Goal: Transaction & Acquisition: Purchase product/service

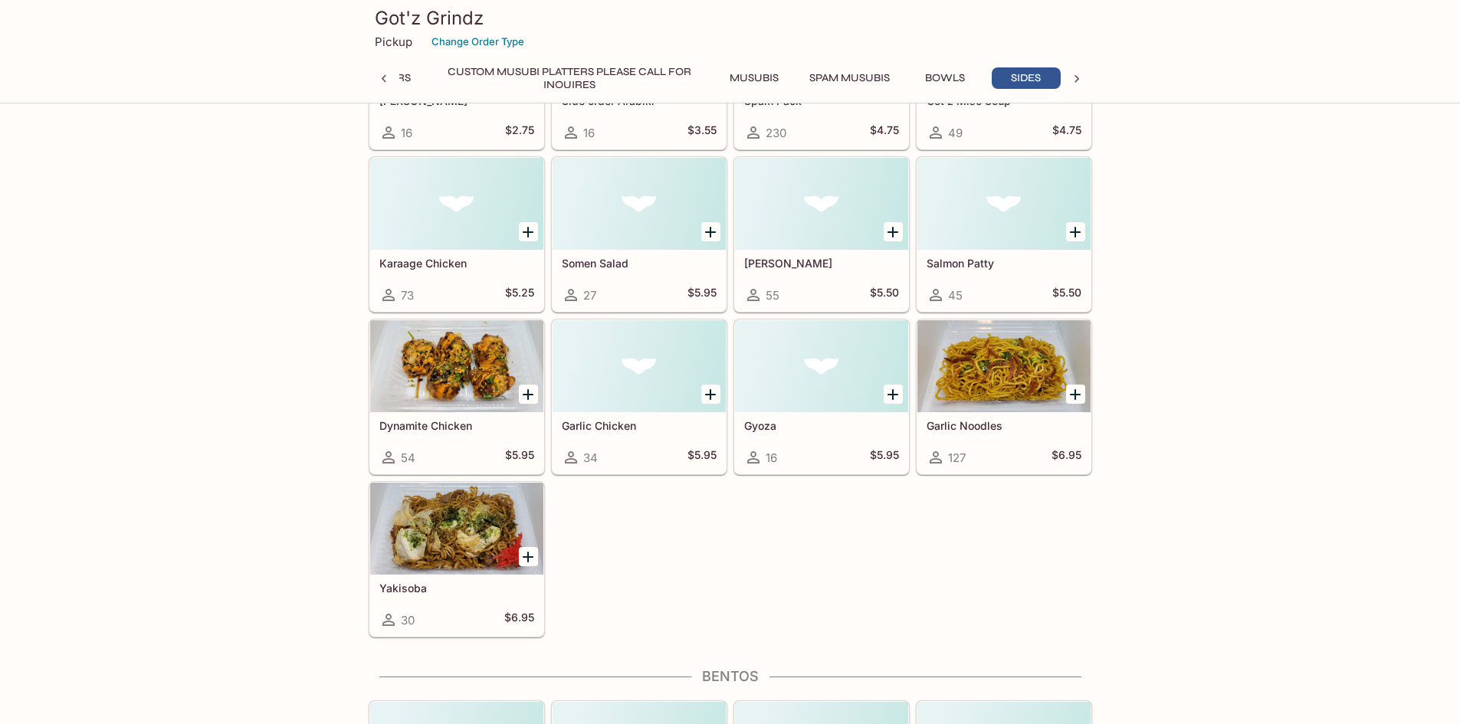
scroll to position [3143, 0]
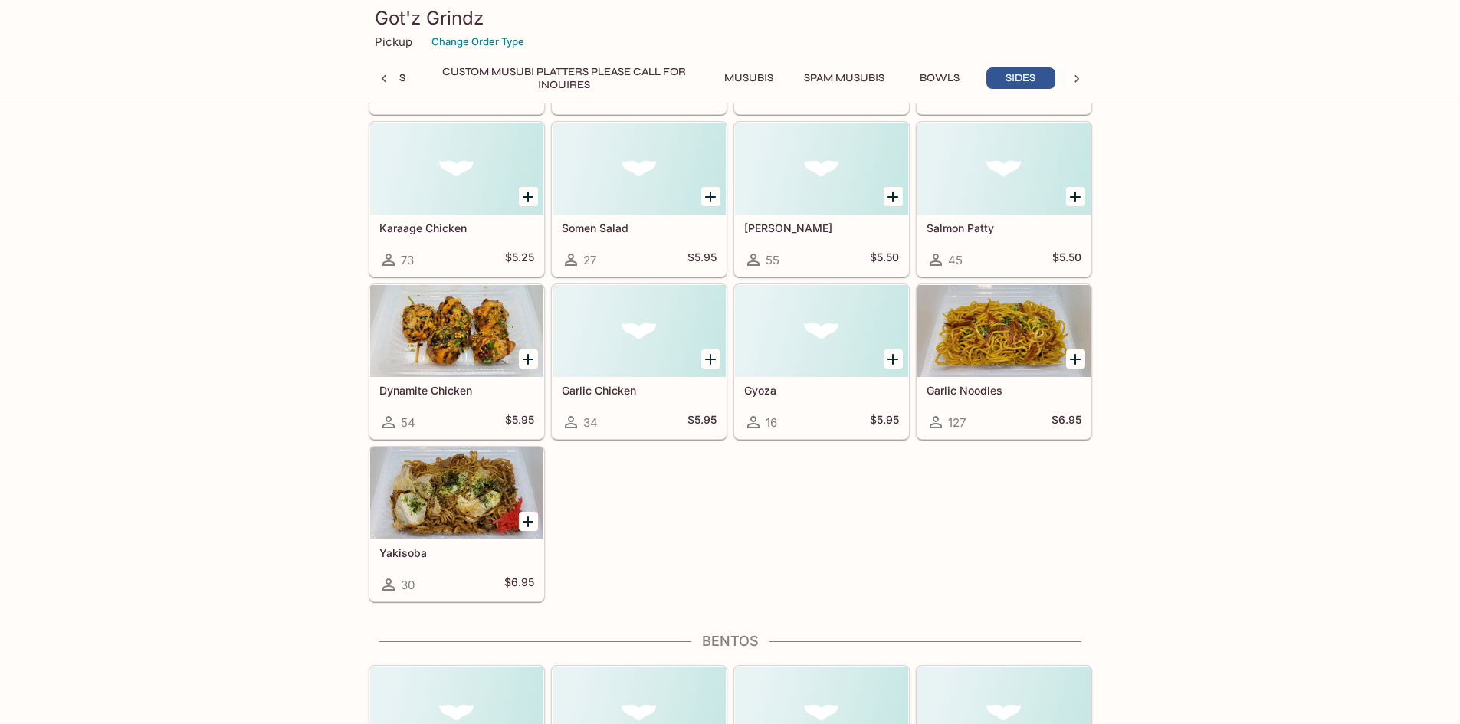
click at [980, 333] on div at bounding box center [1003, 331] width 173 height 92
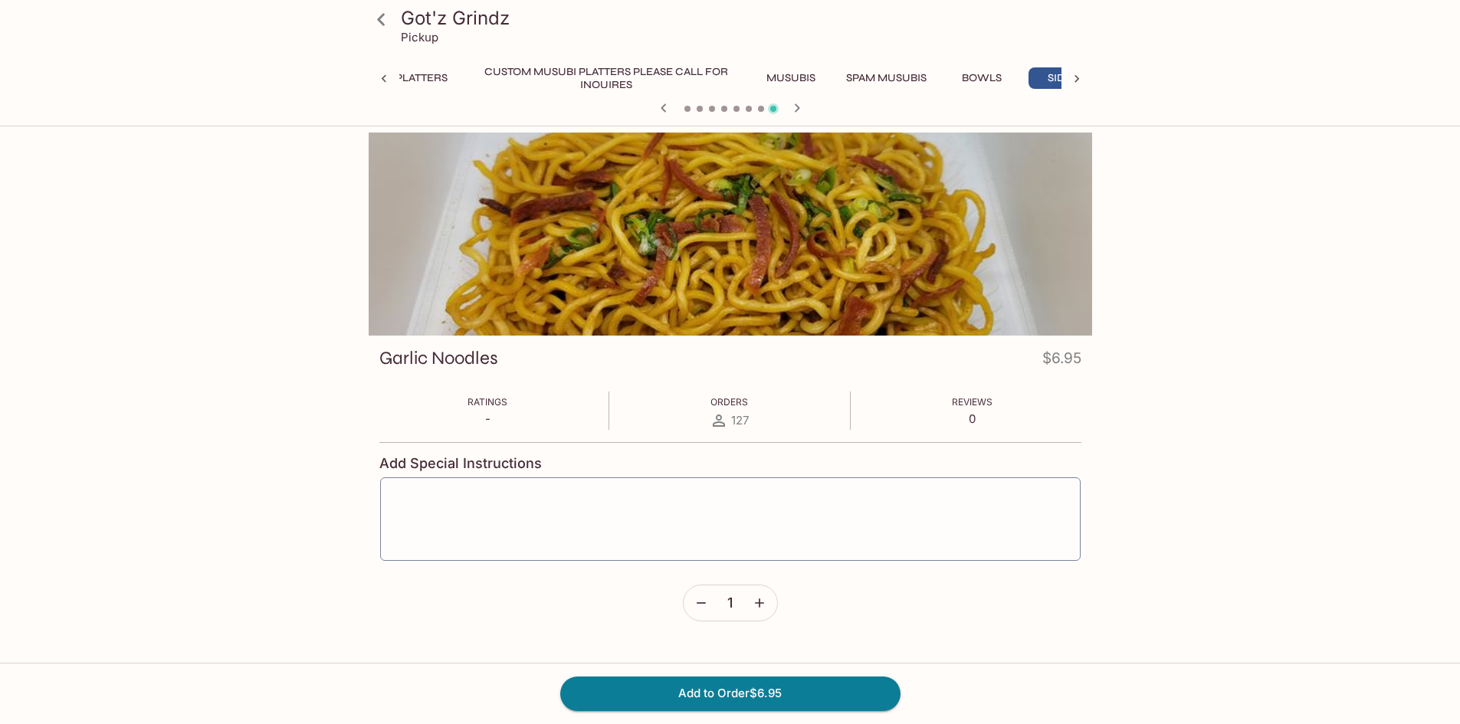
scroll to position [0, 238]
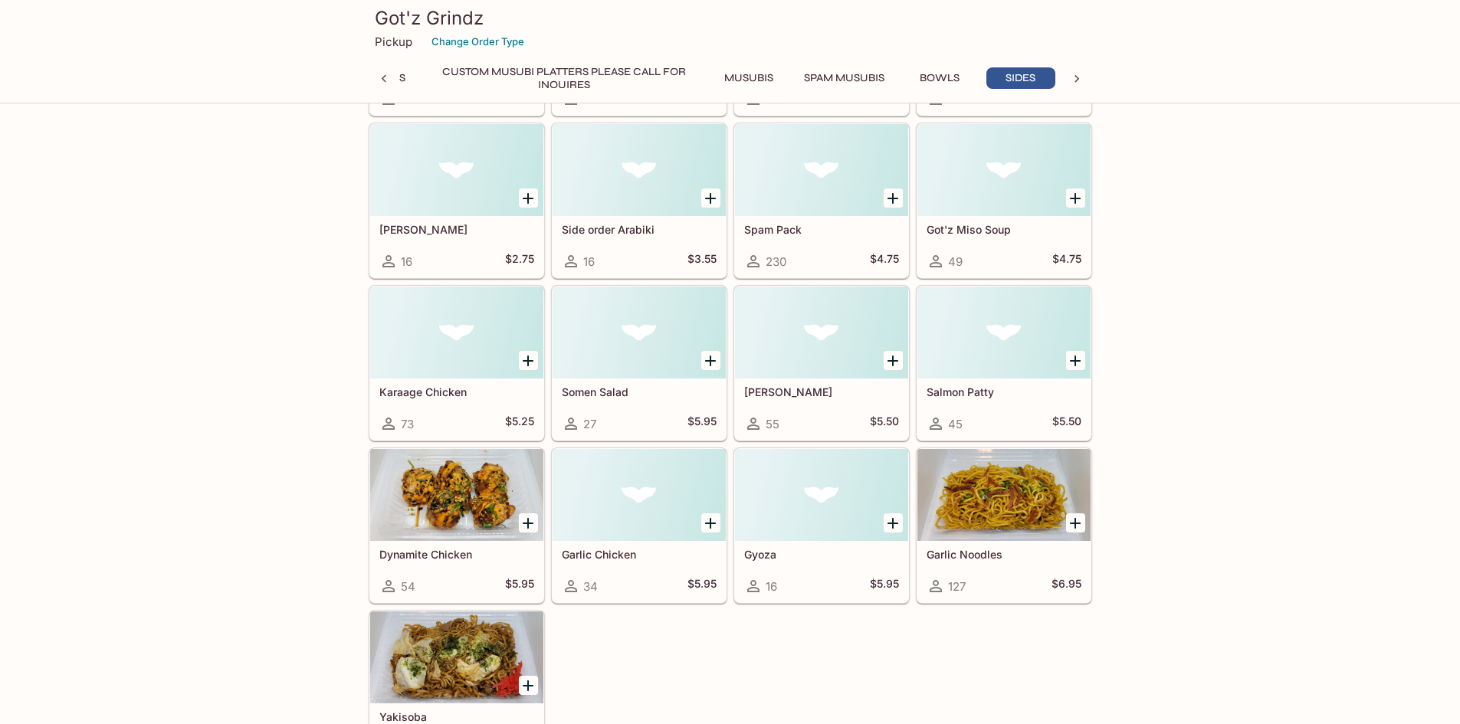
scroll to position [3070, 0]
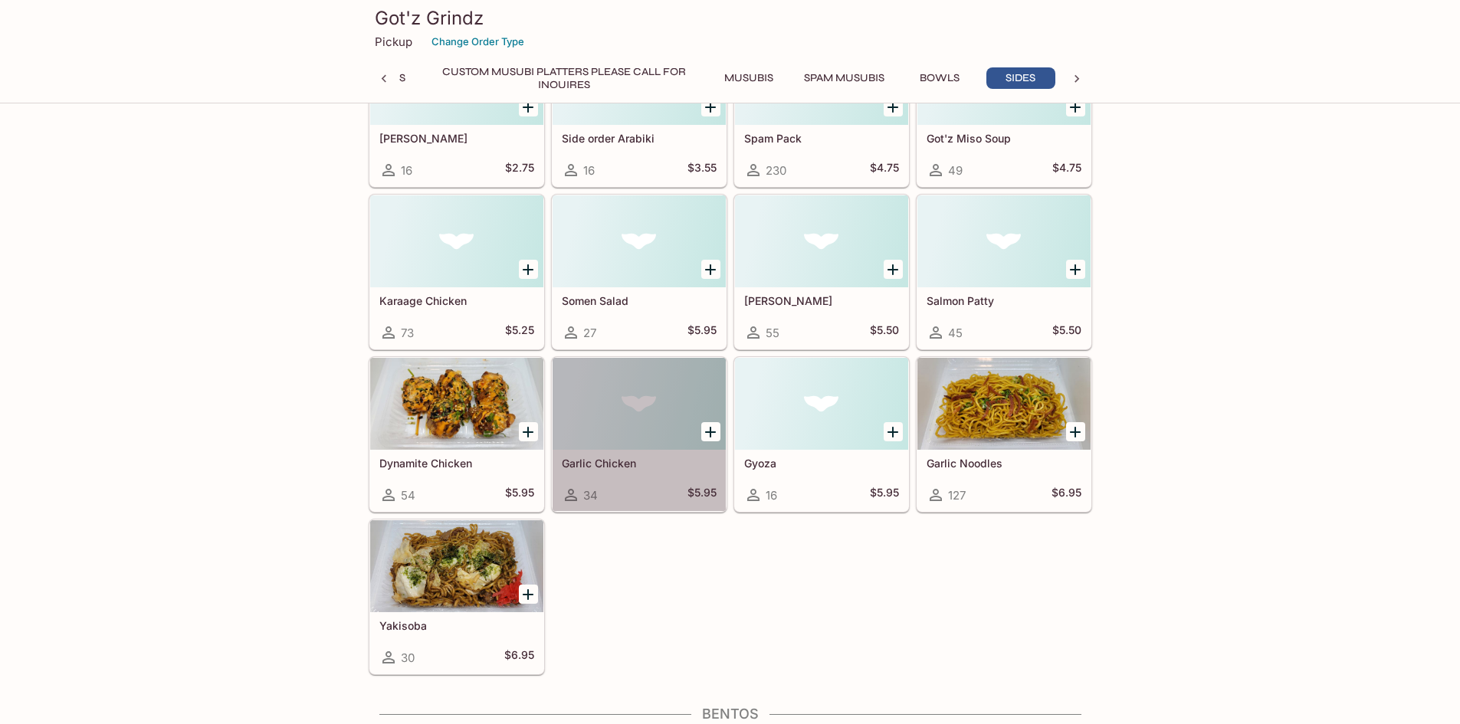
click at [623, 402] on div at bounding box center [639, 404] width 173 height 92
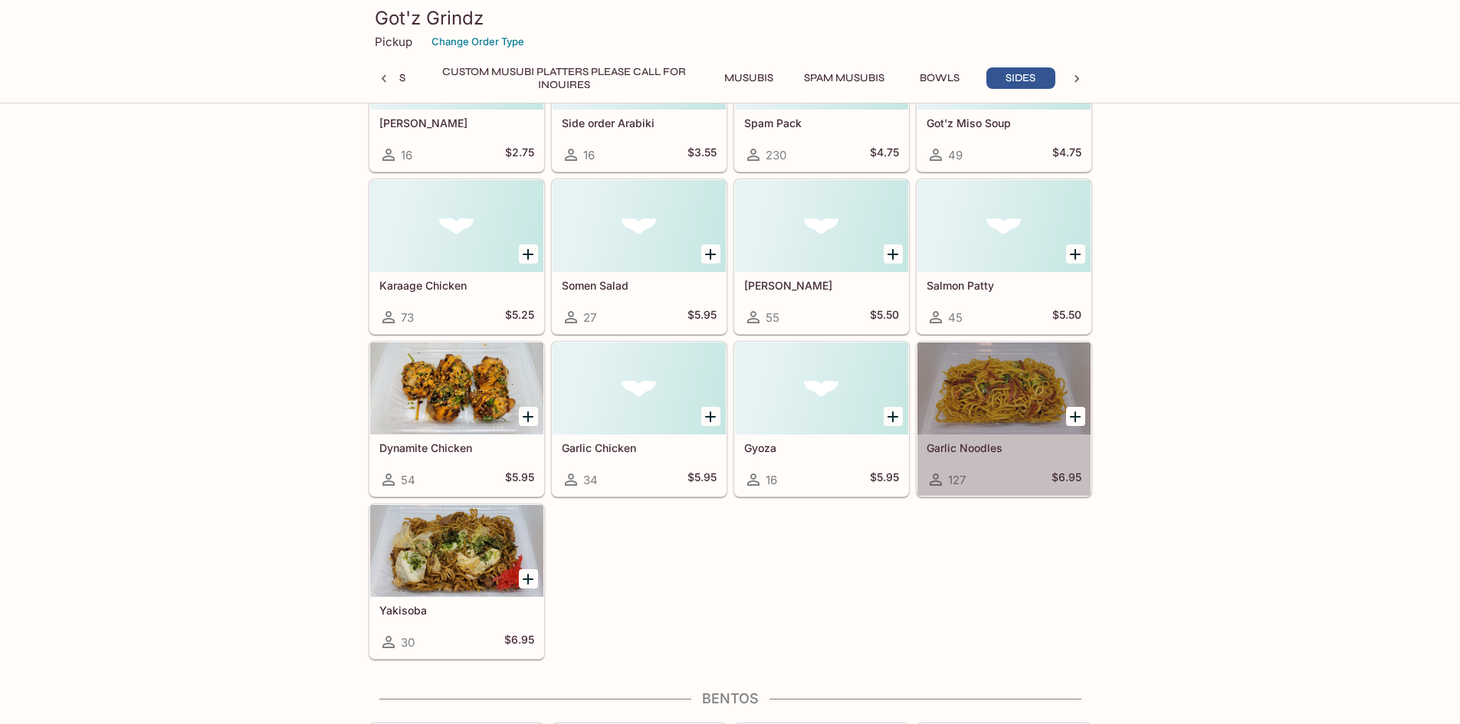
click at [995, 412] on div at bounding box center [1003, 389] width 173 height 92
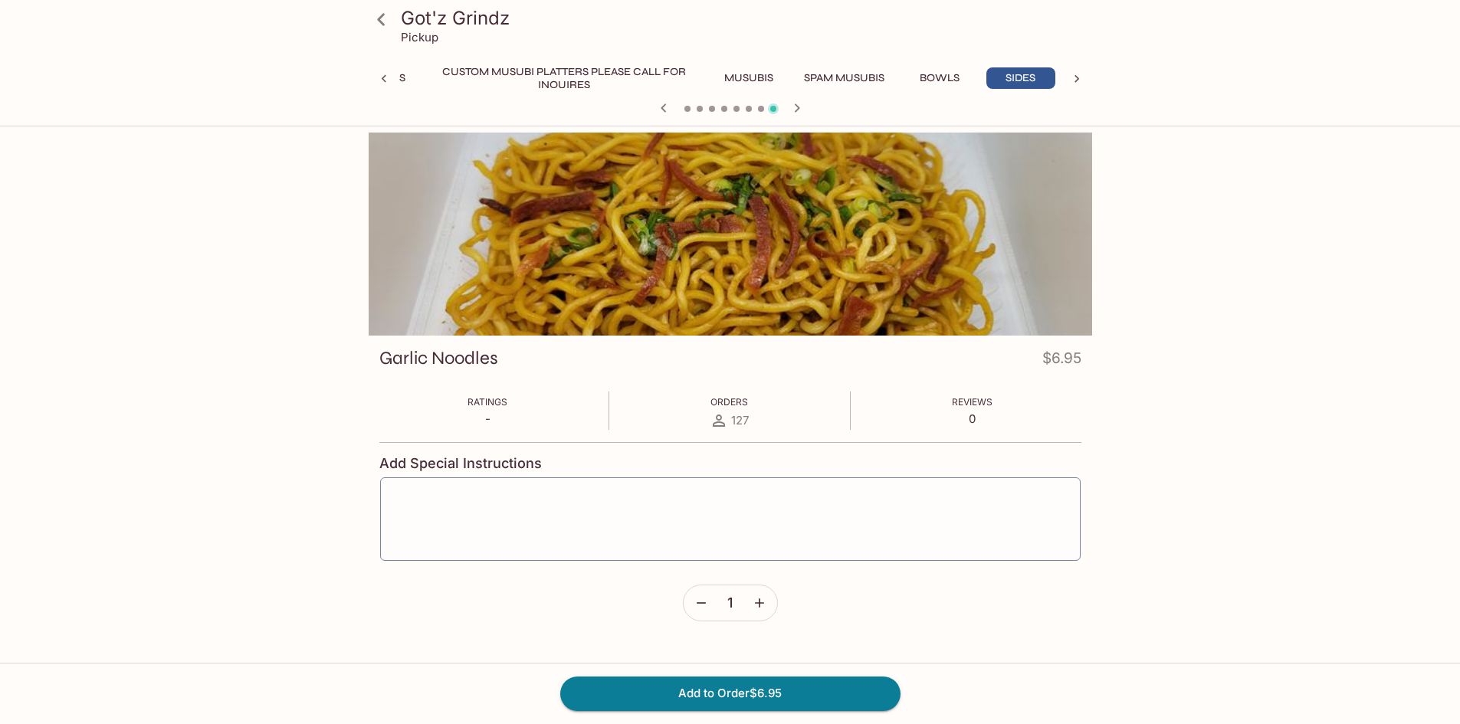
click at [934, 79] on button "Bowls" at bounding box center [939, 77] width 69 height 21
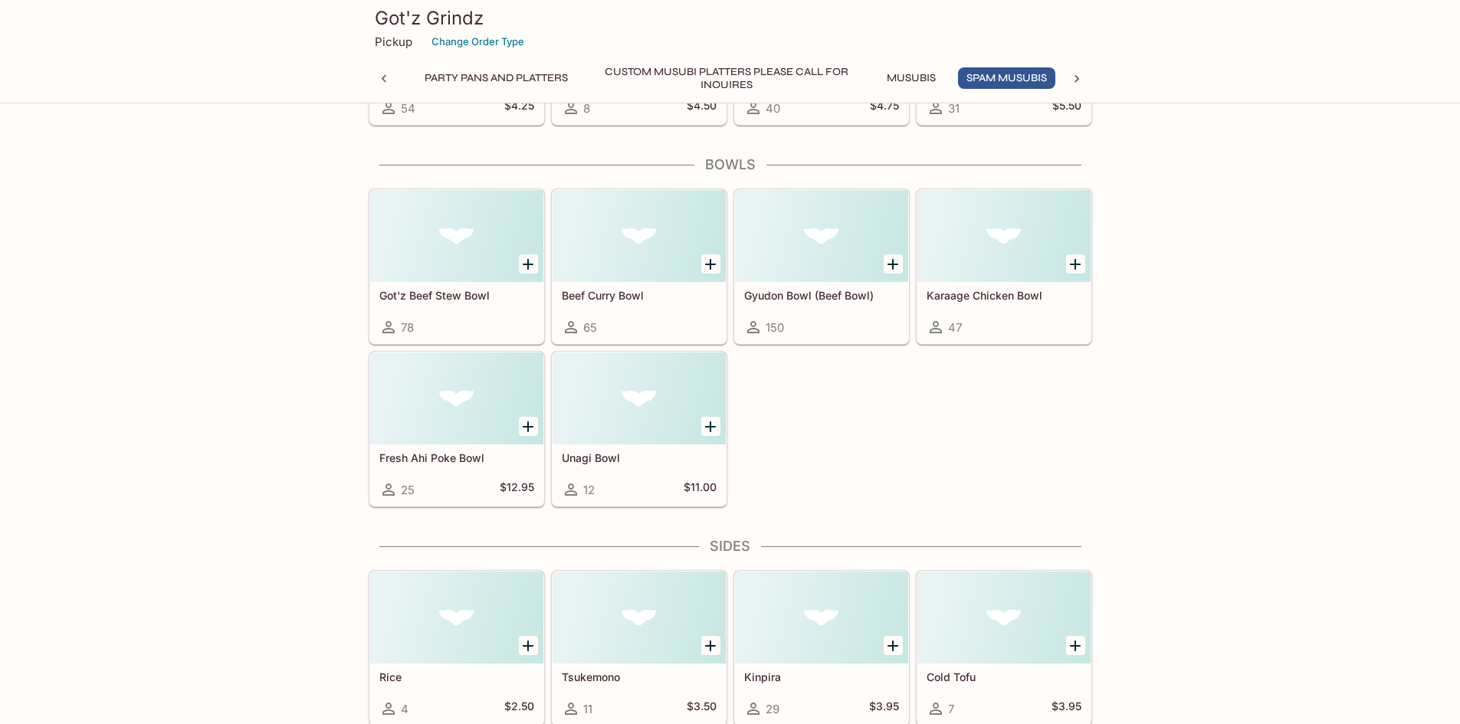
scroll to position [2457, 0]
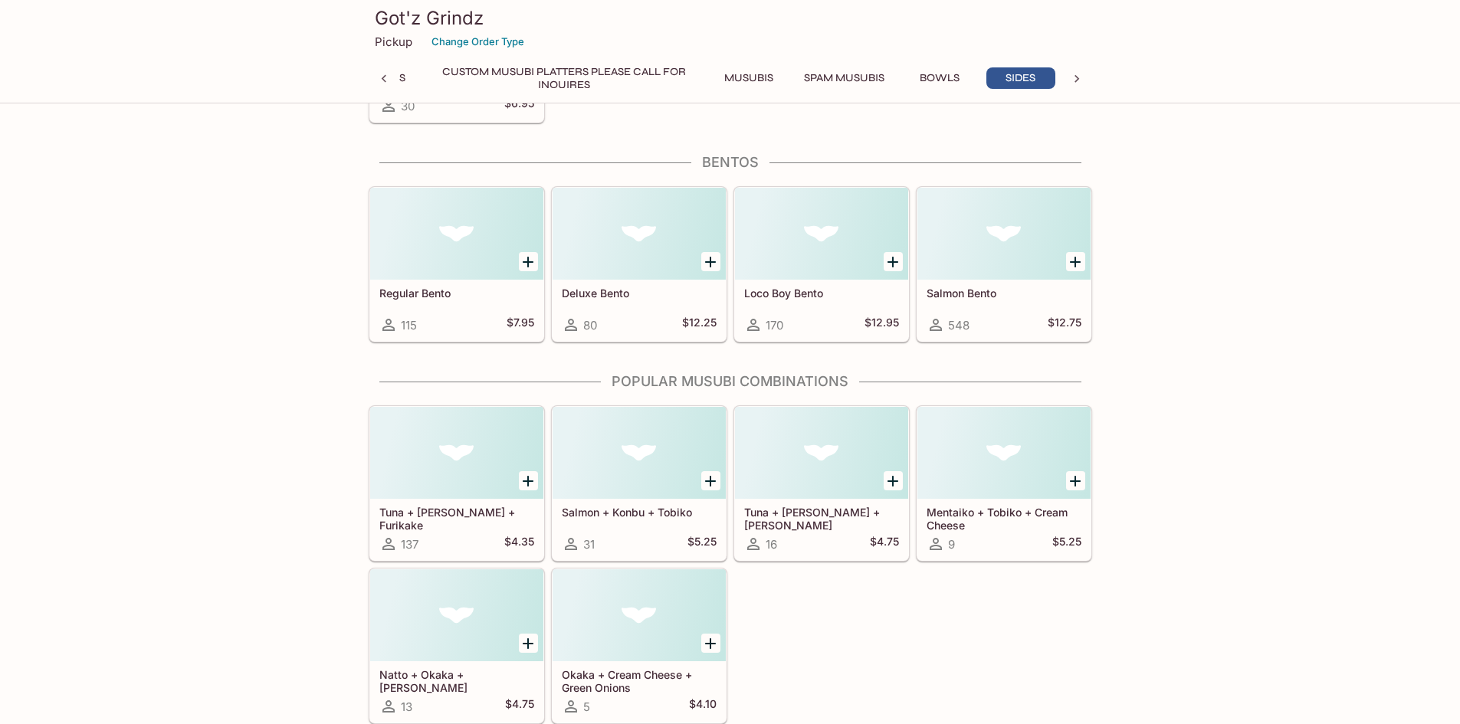
click at [448, 285] on div "Regular Bento 115 $7.95" at bounding box center [456, 310] width 173 height 61
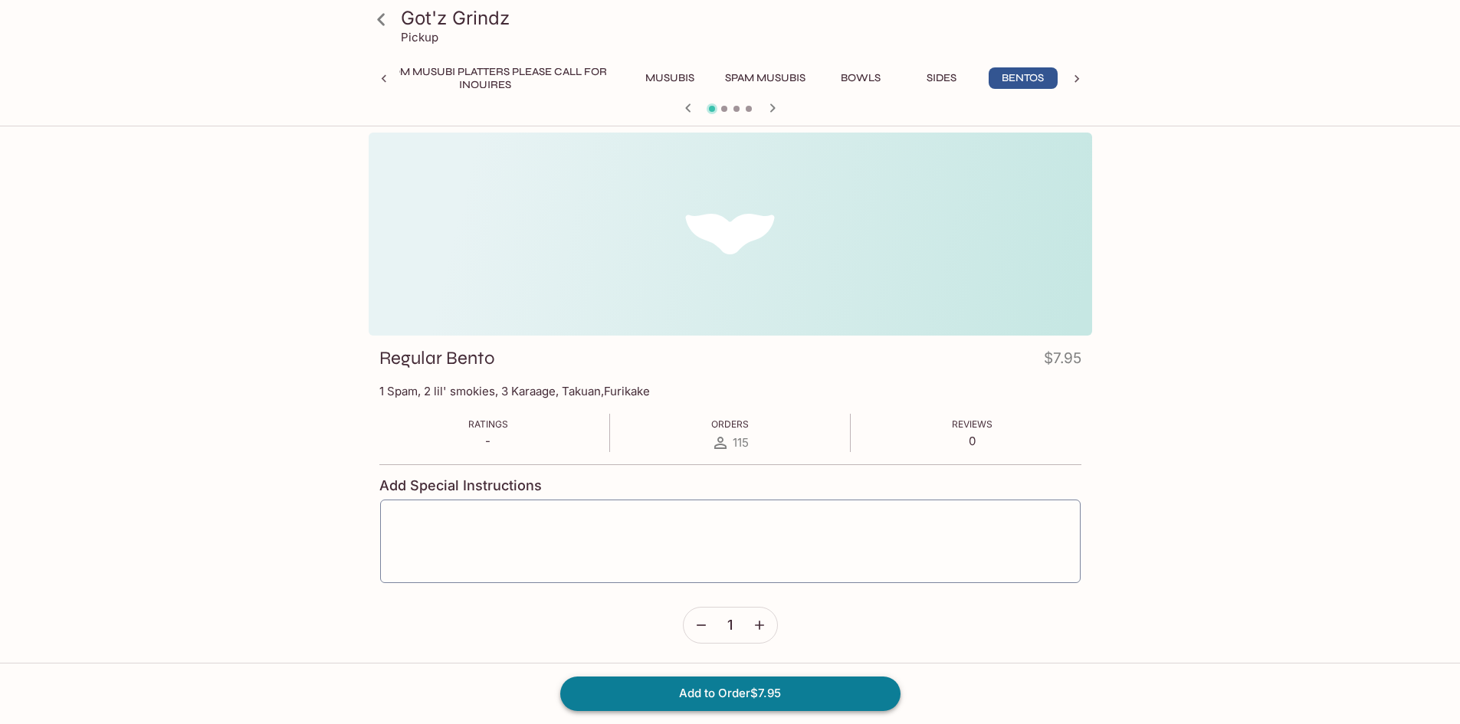
scroll to position [0, 319]
